Goal: Task Accomplishment & Management: Manage account settings

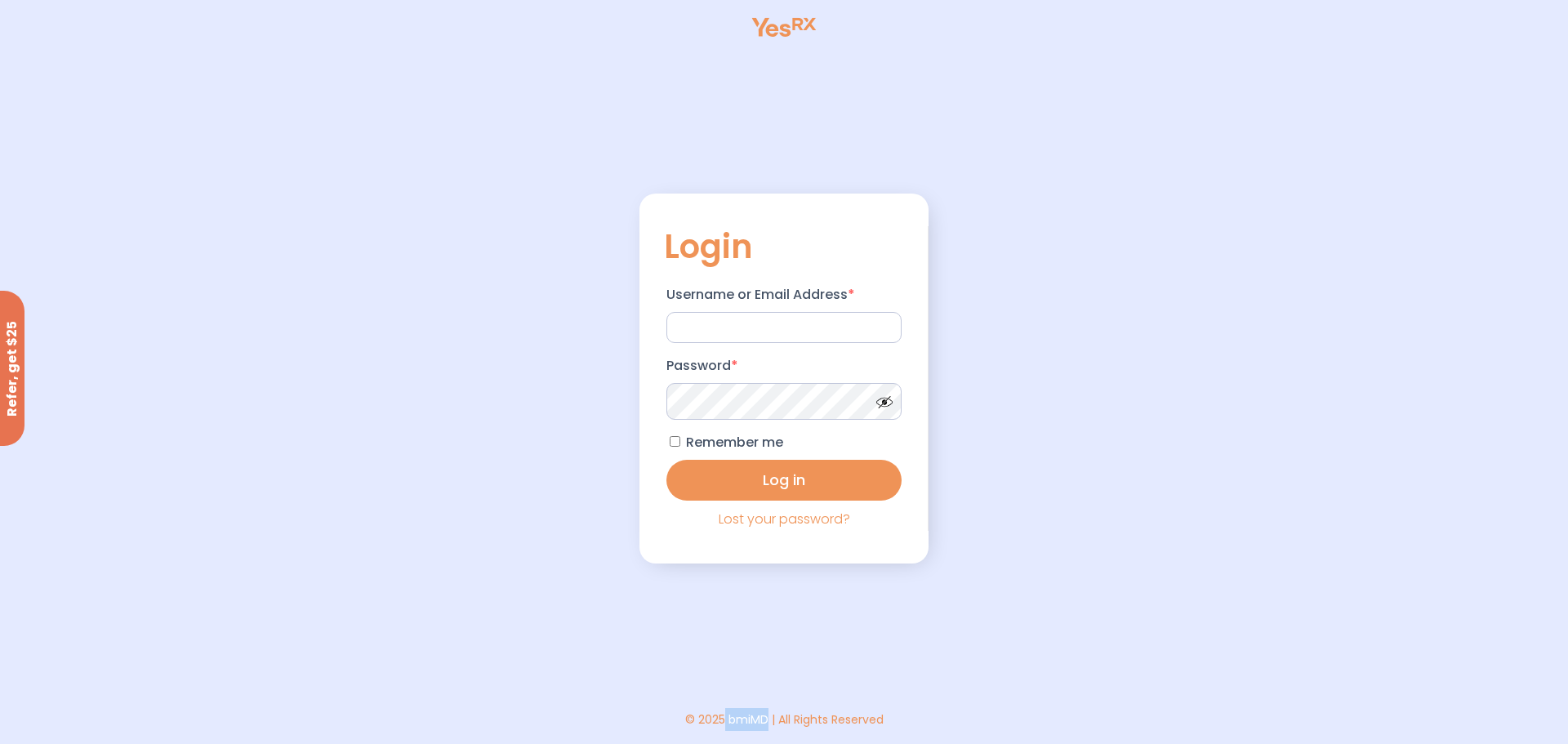
drag, startPoint x: 730, startPoint y: 721, endPoint x: 768, endPoint y: 723, distance: 38.1
click at [768, 723] on div "© 2025 bmiMD | All Rights Reserved" at bounding box center [784, 720] width 198 height 23
click at [794, 672] on div "Login Username or Email Address * Password * Remember me Log in Lost your passw…" at bounding box center [784, 372] width 289 height 744
drag, startPoint x: 728, startPoint y: 720, endPoint x: 769, endPoint y: 722, distance: 41.0
click at [769, 722] on div "© 2025 bmiMD | All Rights Reserved" at bounding box center [784, 720] width 198 height 23
